Goal: Browse casually

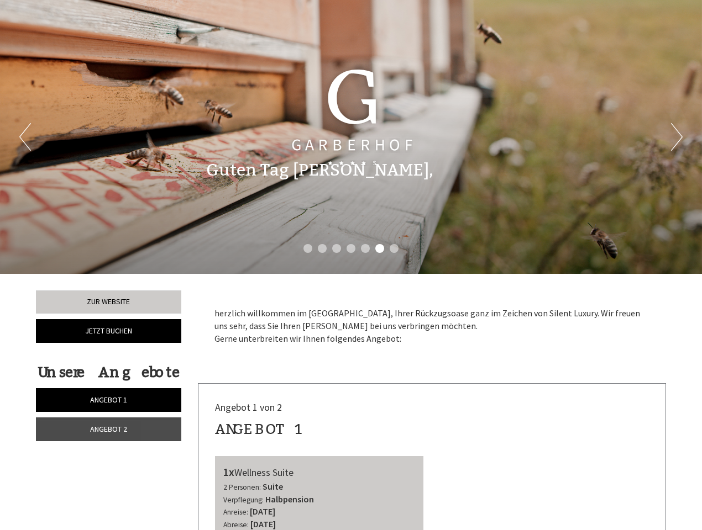
click at [351, 265] on div "Previous Next 1 2 3 4 5 6 7" at bounding box center [351, 137] width 702 height 274
click at [25, 137] on button "Previous" at bounding box center [25, 137] width 12 height 28
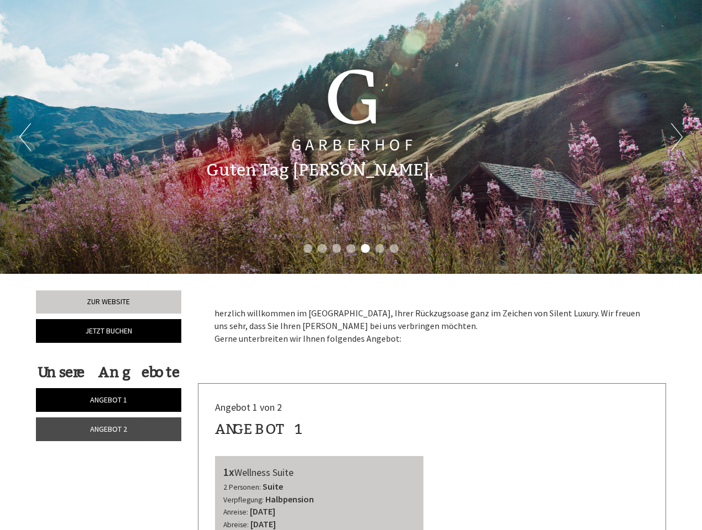
click at [676, 137] on button "Next" at bounding box center [677, 137] width 12 height 28
click at [308, 249] on li "1" at bounding box center [307, 248] width 9 height 9
click at [322, 249] on li "2" at bounding box center [322, 248] width 9 height 9
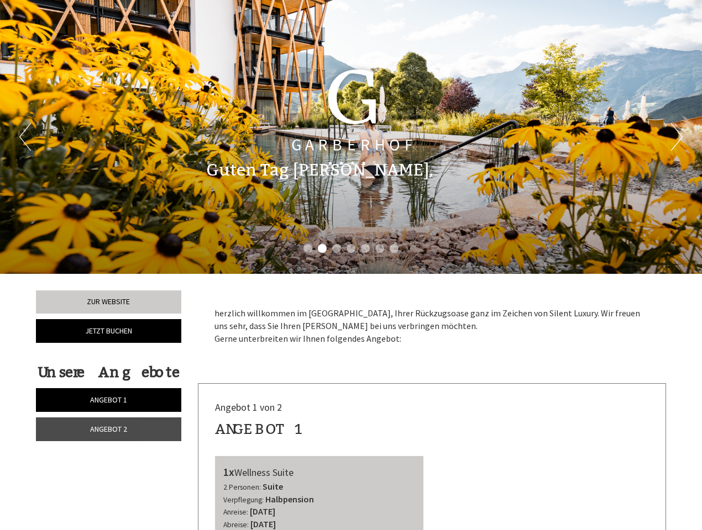
click at [336, 249] on li "3" at bounding box center [336, 248] width 9 height 9
click at [351, 249] on li "4" at bounding box center [350, 248] width 9 height 9
click at [365, 249] on li "5" at bounding box center [365, 248] width 9 height 9
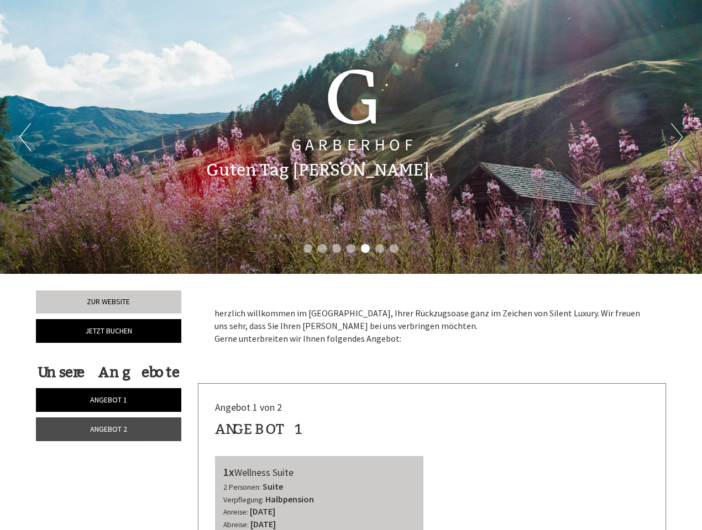
click at [380, 249] on li "6" at bounding box center [379, 248] width 9 height 9
click at [394, 249] on li "7" at bounding box center [393, 248] width 9 height 9
